Goal: Check status: Check status

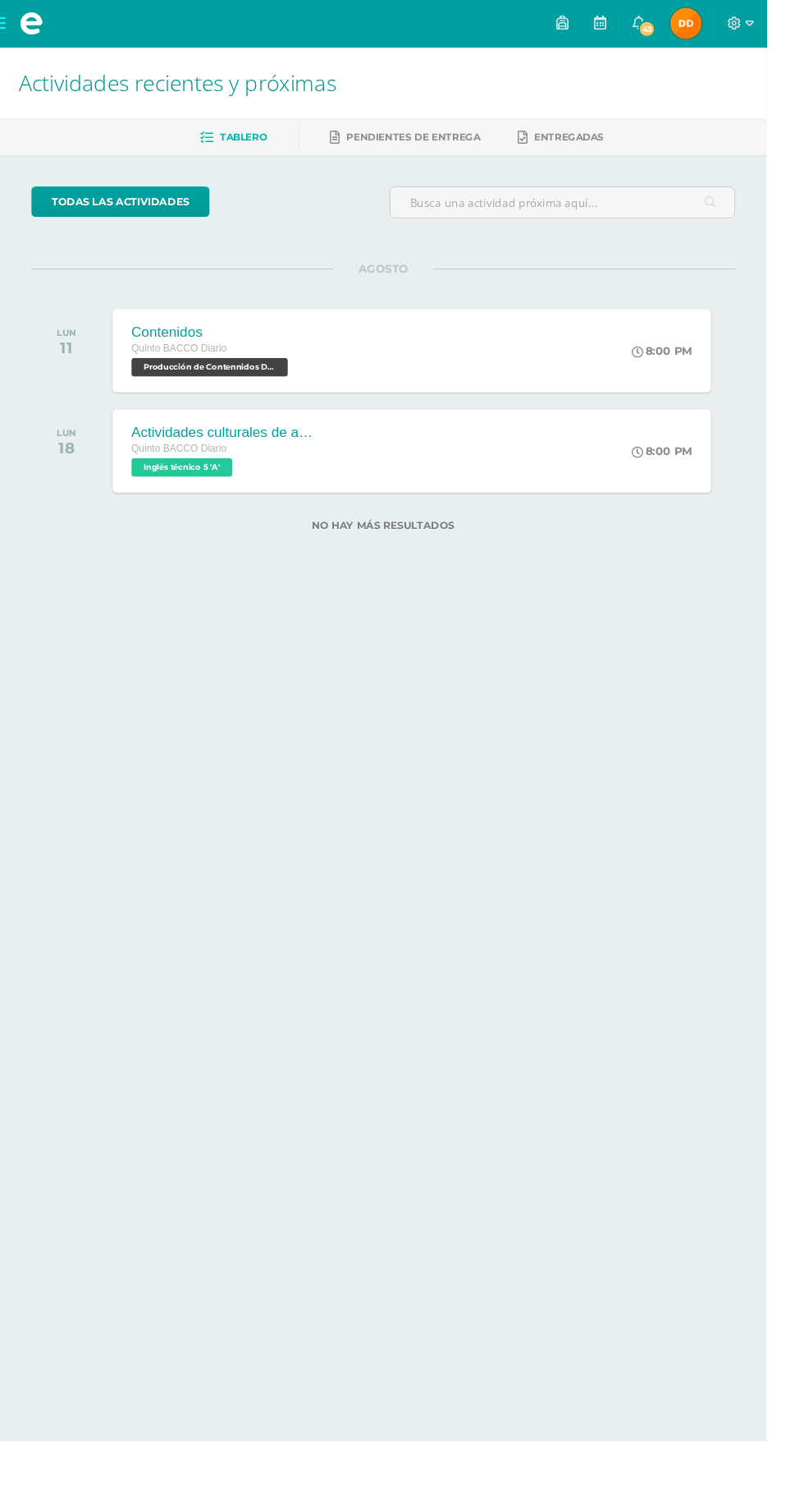
click at [739, 23] on span "Dayrin Merary Mi Perfil" at bounding box center [719, 24] width 40 height 33
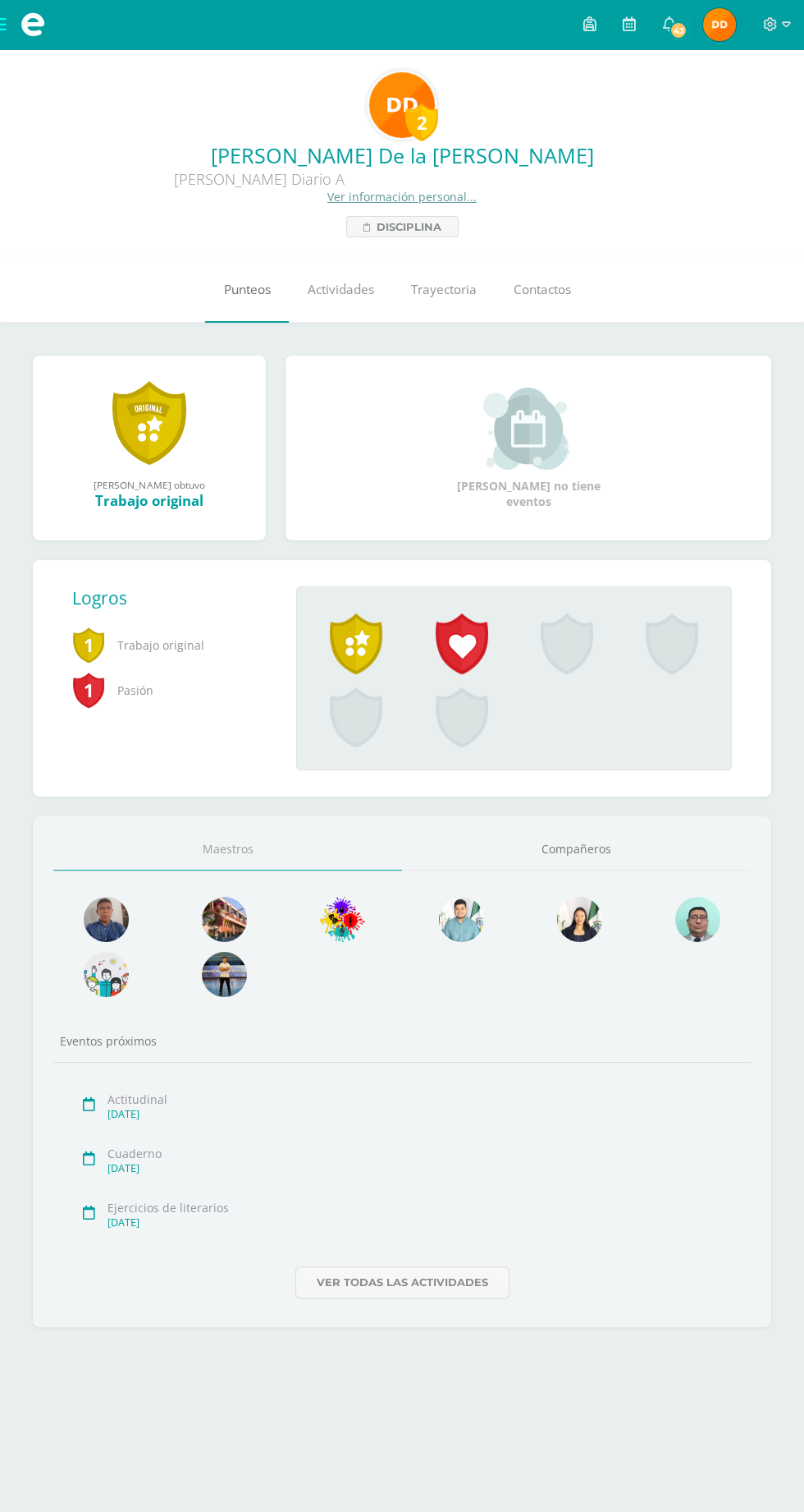
click at [231, 305] on link "Punteos" at bounding box center [247, 289] width 84 height 66
